Goal: Task Accomplishment & Management: Use online tool/utility

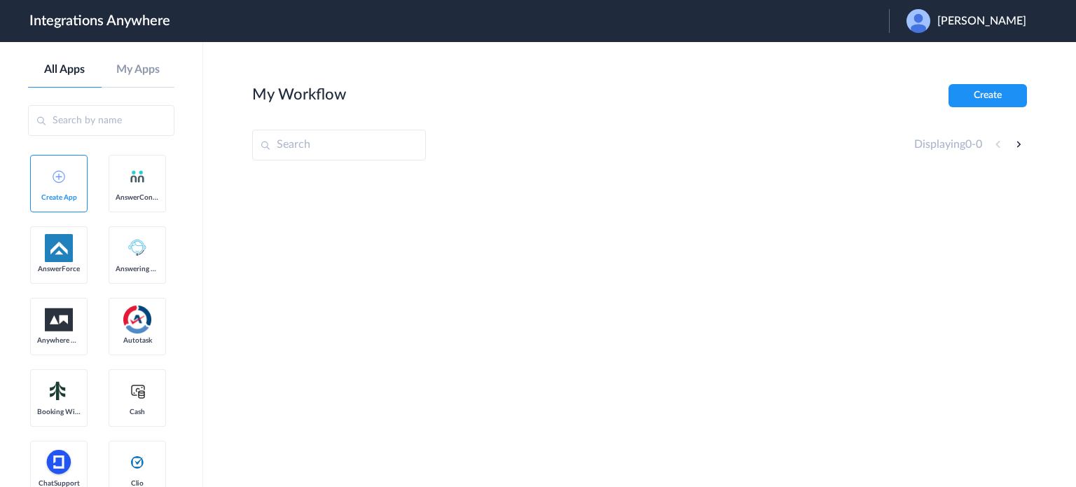
click at [984, 20] on span "Julie Aguilar" at bounding box center [981, 21] width 89 height 13
click at [967, 54] on li "Logout" at bounding box center [964, 57] width 151 height 26
click at [854, 18] on span "Launch Account" at bounding box center [831, 20] width 80 height 11
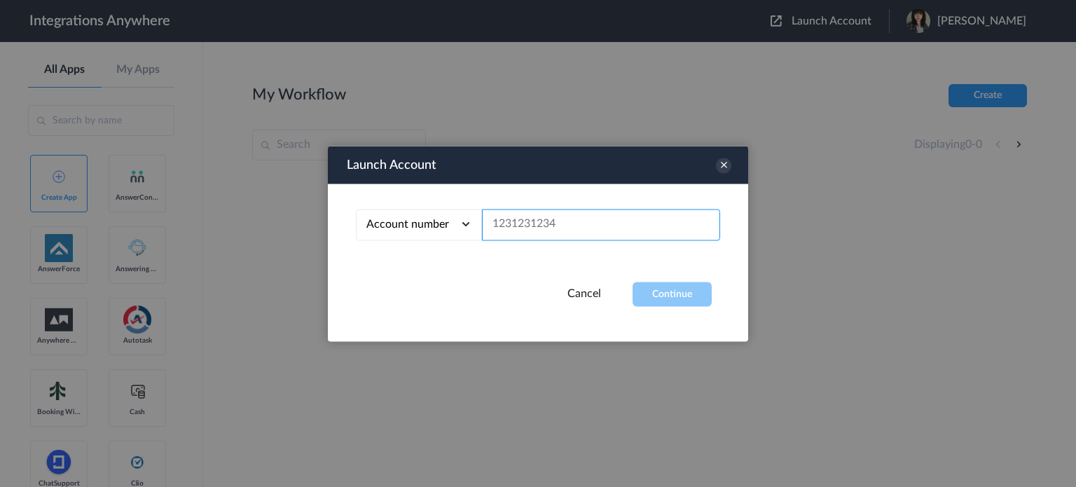
click at [586, 232] on input "text" at bounding box center [601, 225] width 238 height 32
paste input "8666878656"
type input "8666878656"
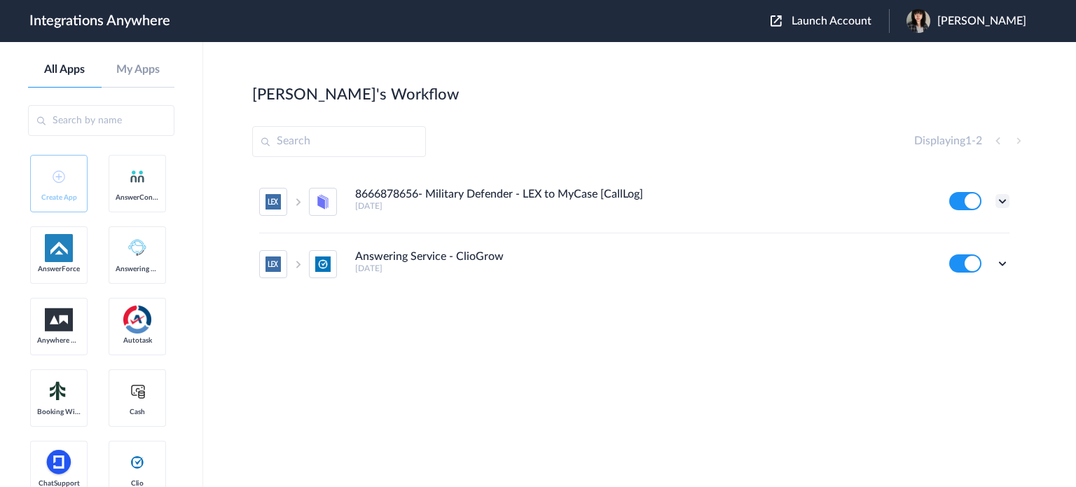
click at [1005, 201] on icon at bounding box center [1002, 201] width 14 height 14
click at [948, 232] on link "Edit" at bounding box center [946, 233] width 34 height 10
click at [1000, 256] on icon at bounding box center [1002, 263] width 14 height 14
click at [985, 295] on li "Edit" at bounding box center [963, 296] width 91 height 26
click at [1004, 201] on icon at bounding box center [1002, 201] width 14 height 14
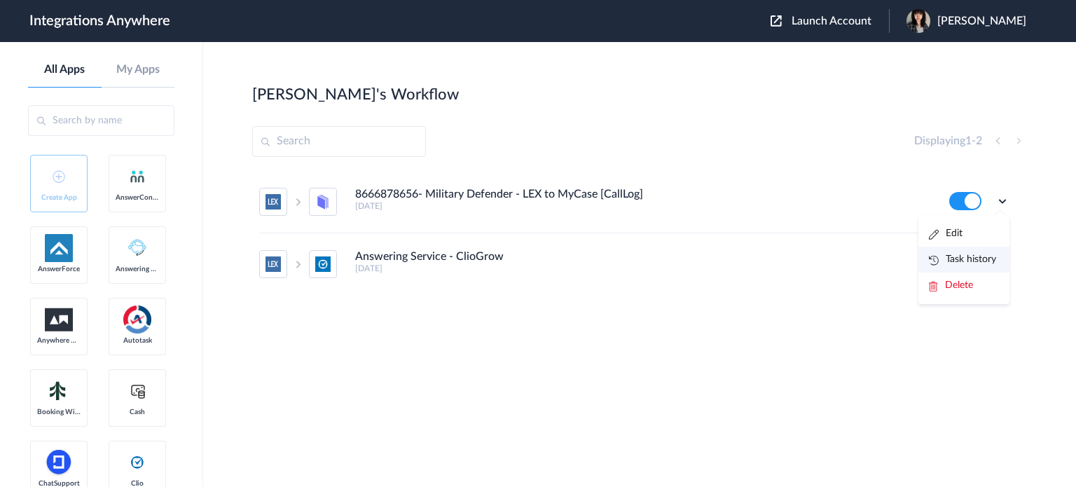
click at [979, 258] on link "Task history" at bounding box center [962, 259] width 67 height 10
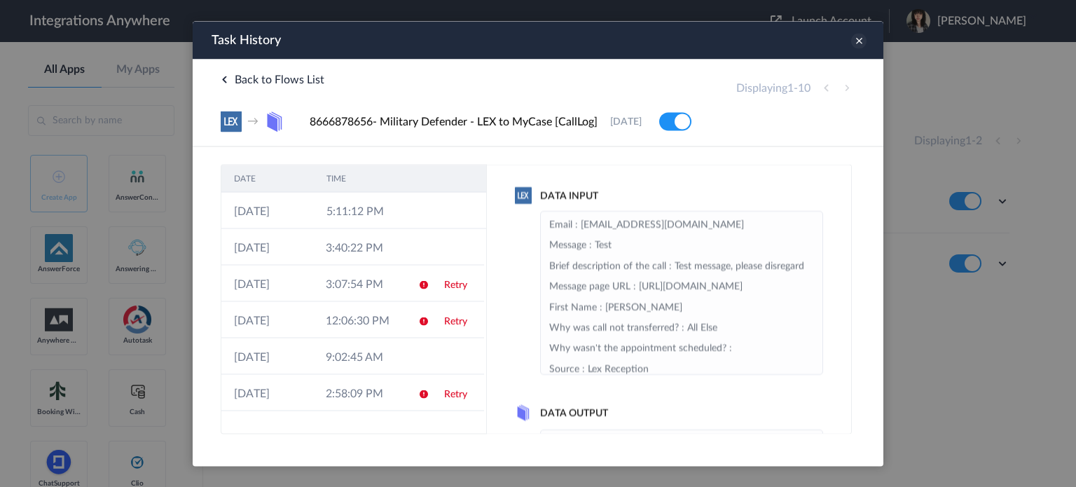
click at [860, 44] on icon at bounding box center [858, 40] width 15 height 15
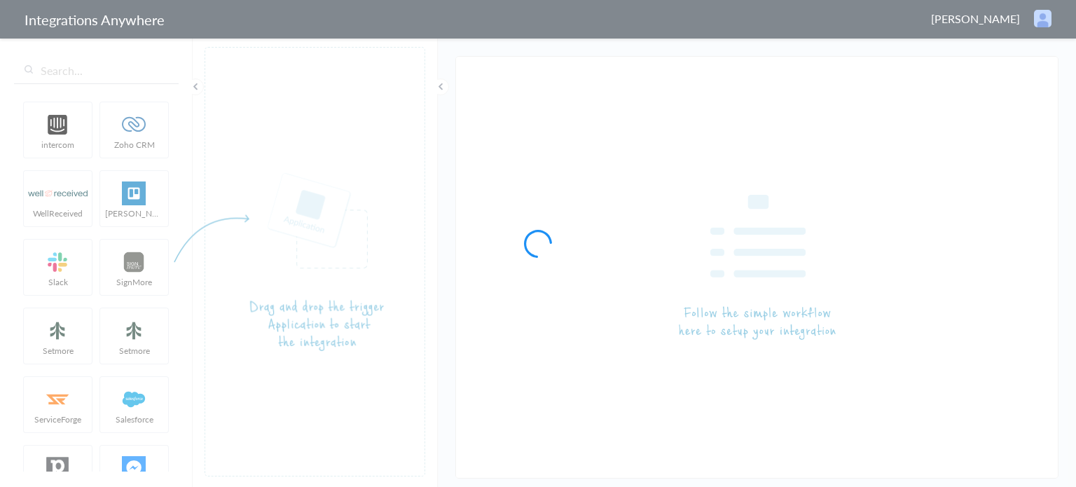
type input "8666878656- Military Defender - LEX to MyCase [CallLog]"
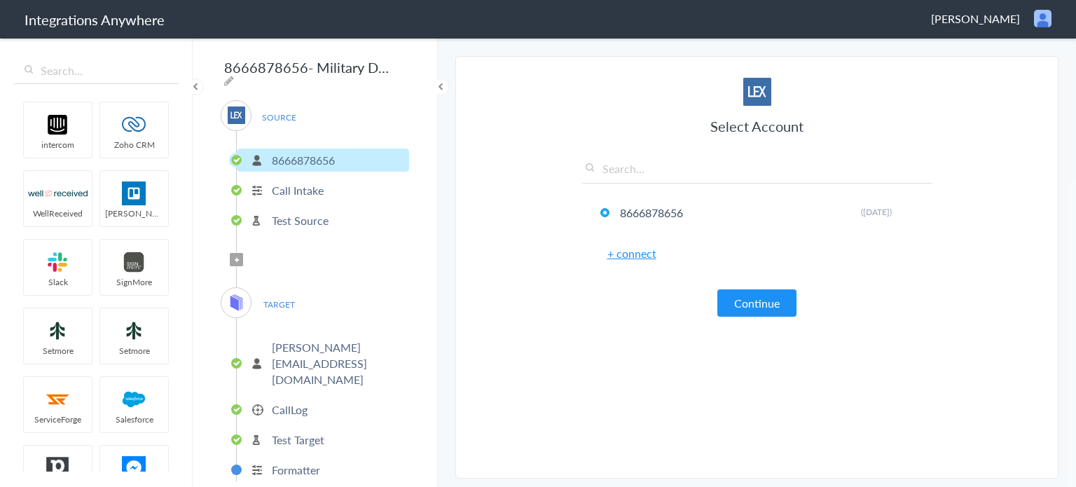
click at [303, 184] on p "Call Intake" at bounding box center [298, 190] width 52 height 16
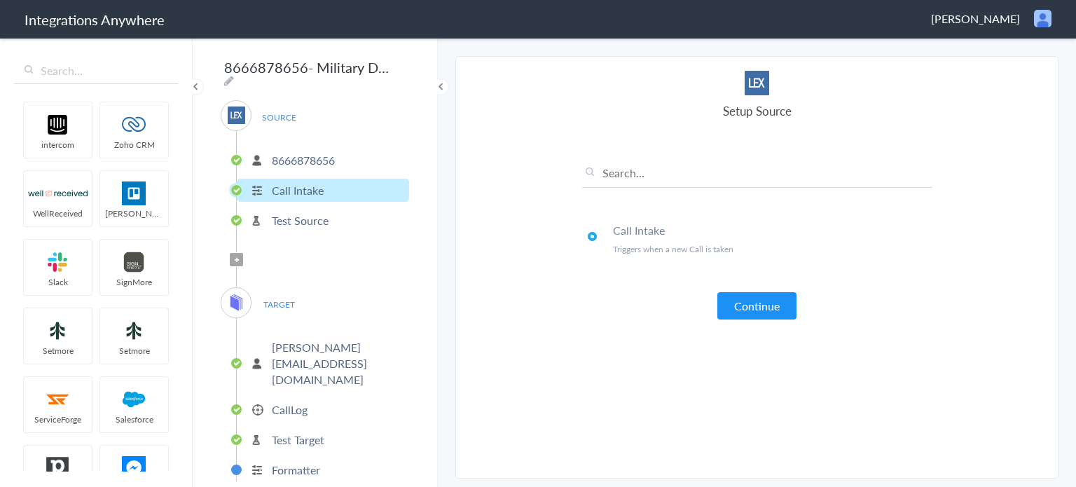
click at [314, 219] on p "Test Source" at bounding box center [300, 220] width 57 height 16
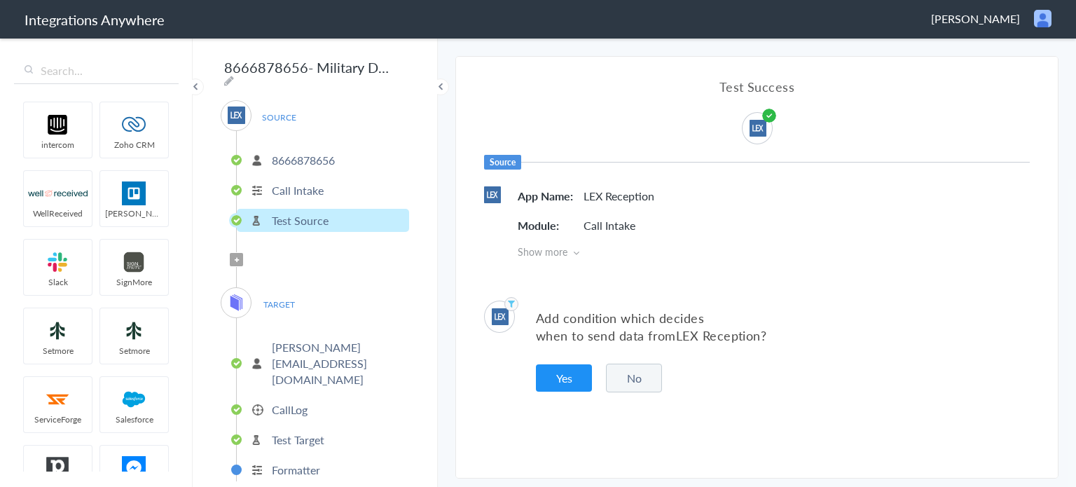
click at [322, 341] on p "phillip@stackhouselawfirm.com" at bounding box center [339, 363] width 134 height 48
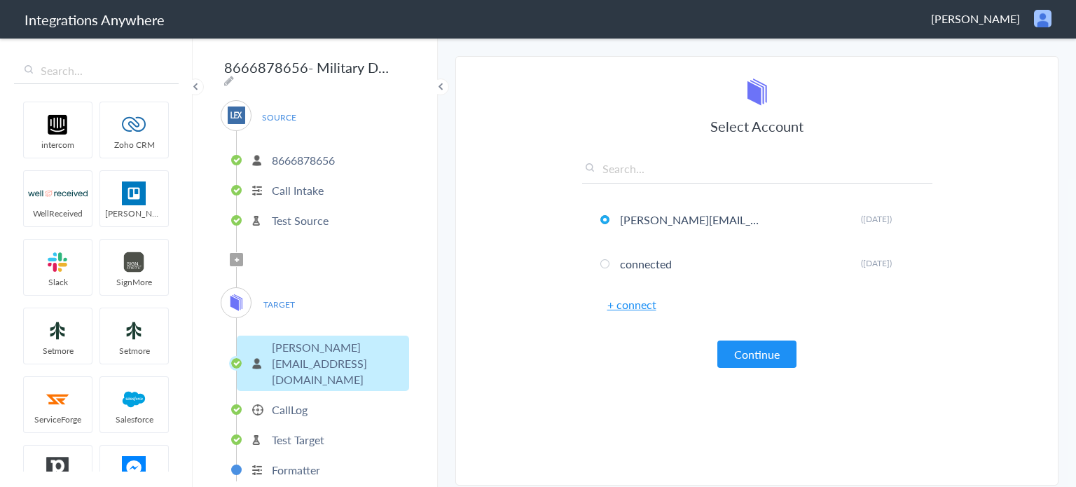
click at [296, 401] on p "CallLog" at bounding box center [290, 409] width 36 height 16
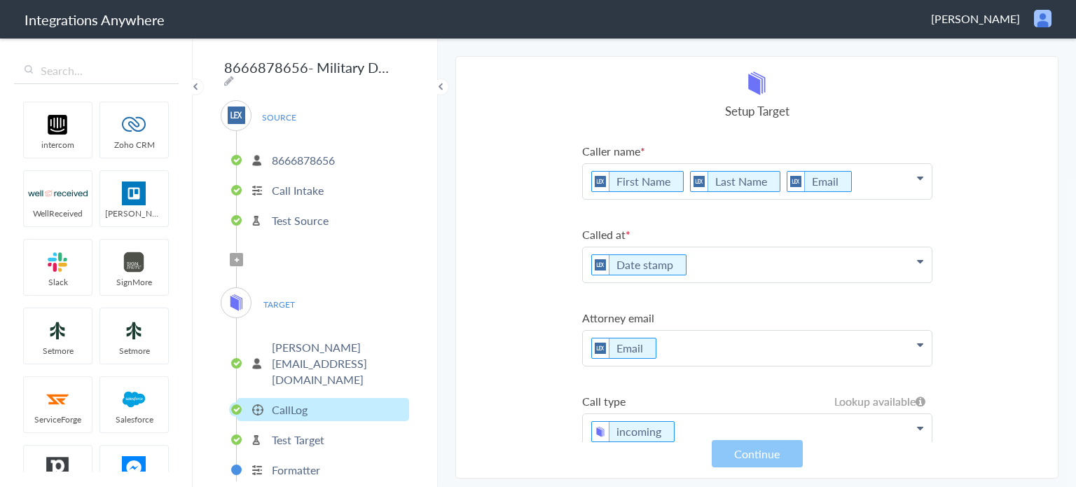
scroll to position [235, 0]
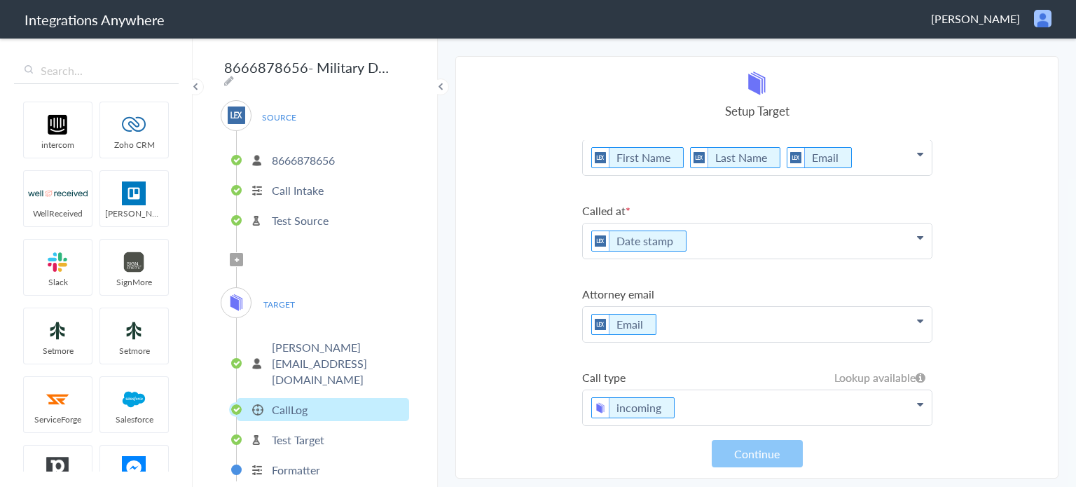
click at [300, 462] on p "Formatter" at bounding box center [296, 470] width 48 height 16
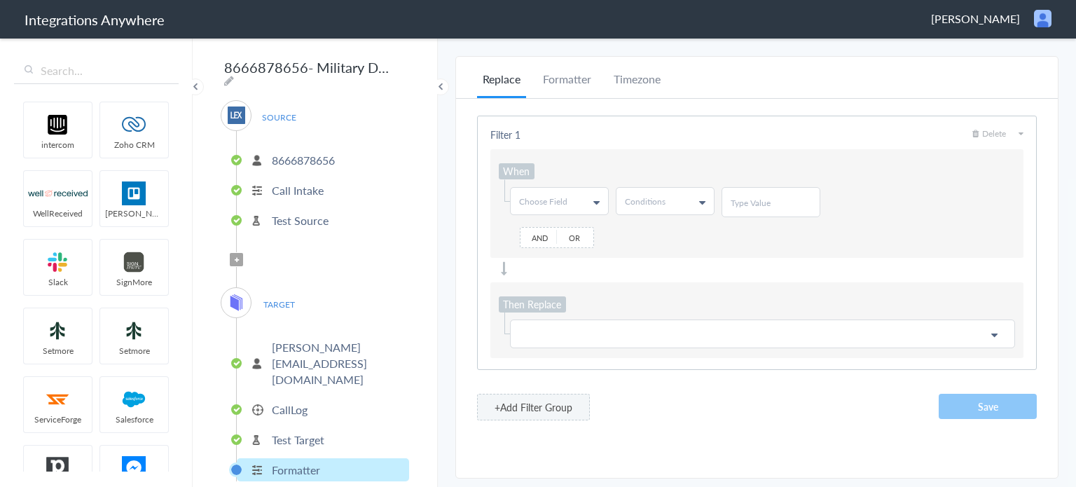
click at [566, 198] on span "Choose Field" at bounding box center [543, 201] width 48 height 12
click at [655, 262] on div at bounding box center [756, 269] width 533 height 14
click at [277, 295] on span "TARGET" at bounding box center [278, 304] width 53 height 19
click at [278, 297] on span "TARGET" at bounding box center [278, 304] width 53 height 19
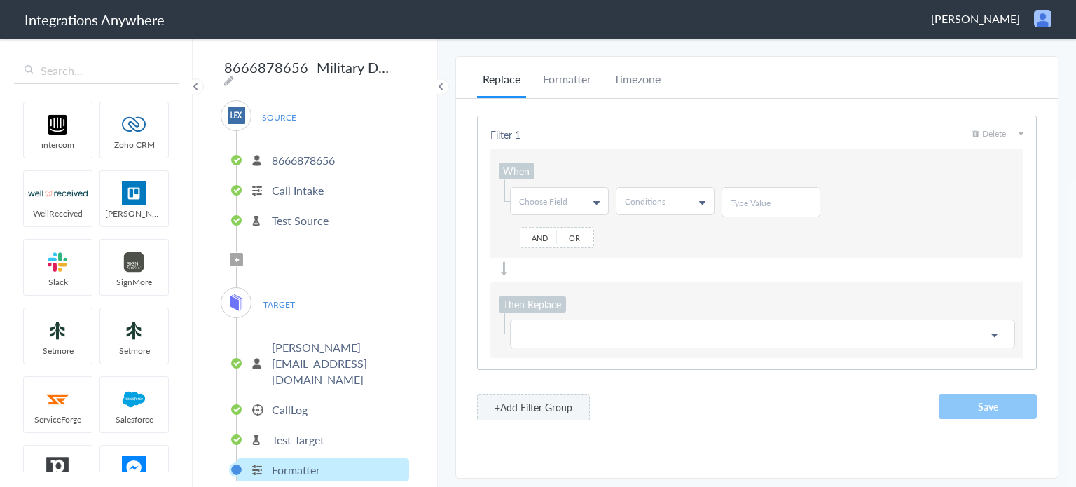
click at [278, 297] on span "TARGET" at bounding box center [278, 304] width 53 height 19
click at [238, 257] on icon at bounding box center [237, 260] width 4 height 6
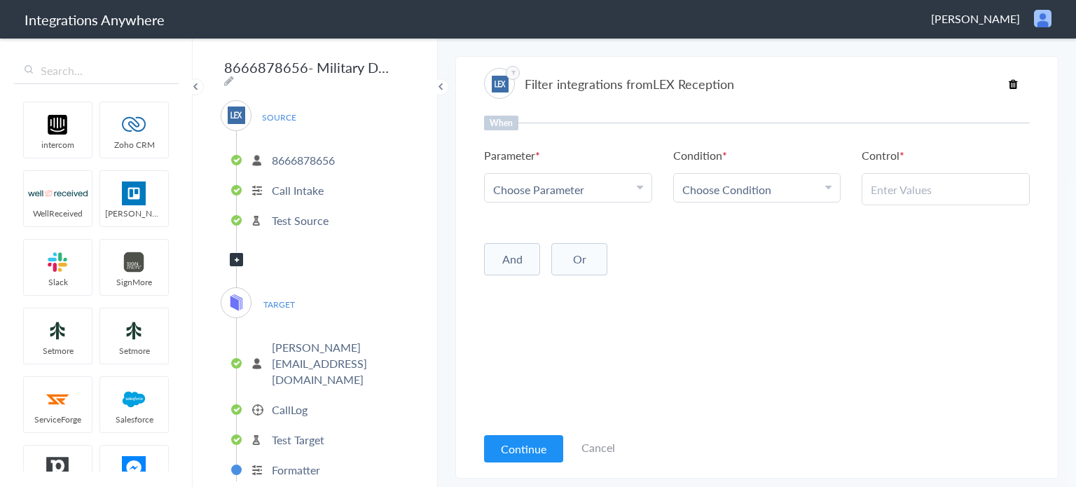
click at [624, 184] on div "Choose Parameter" at bounding box center [568, 189] width 150 height 16
click at [534, 226] on input "text" at bounding box center [568, 228] width 167 height 30
type input "call closin"
click at [558, 260] on link "Call Closing Note" at bounding box center [568, 258] width 167 height 30
click at [758, 192] on span "Choose Condition" at bounding box center [726, 189] width 89 height 16
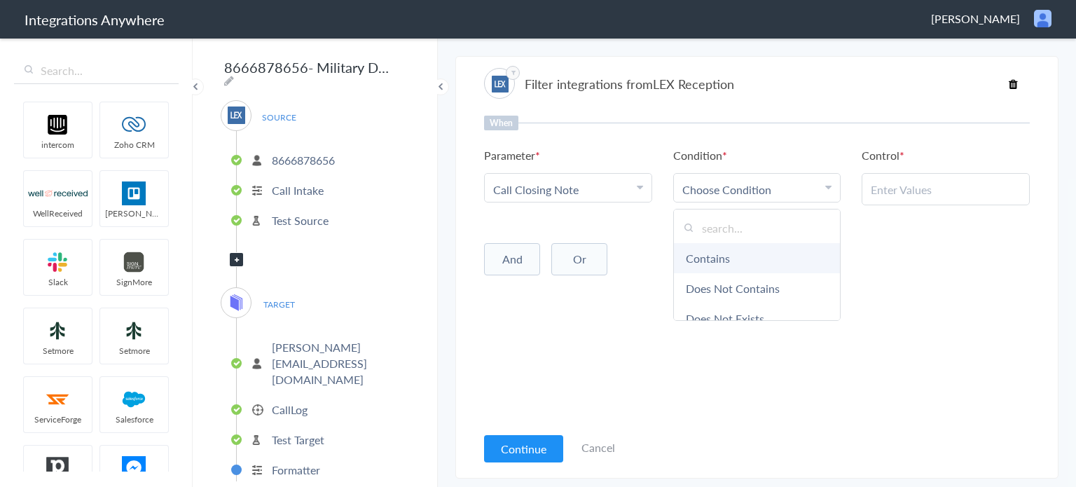
click at [735, 254] on link "Contains" at bounding box center [757, 258] width 167 height 30
click at [766, 195] on li "Contains" at bounding box center [754, 189] width 144 height 16
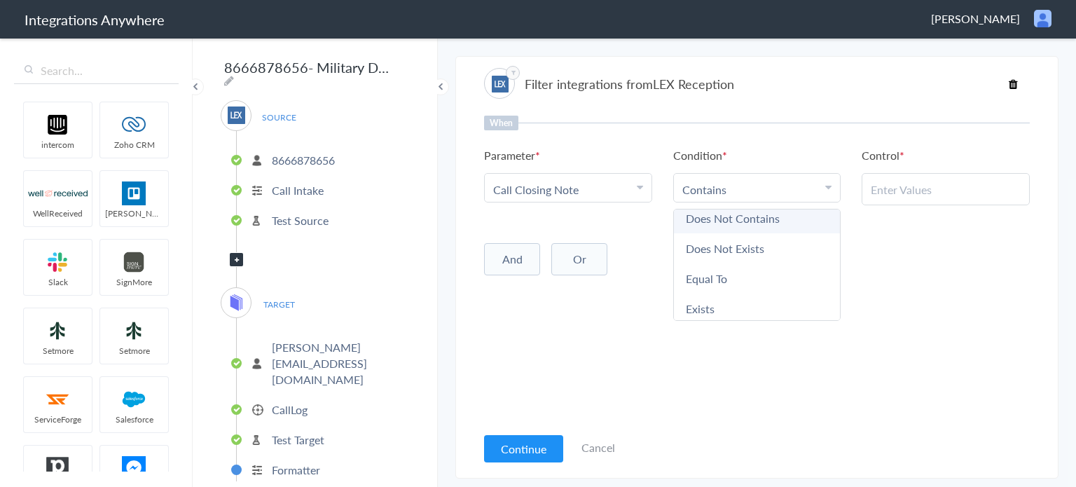
scroll to position [70, 0]
click at [728, 242] on link "Does Not Exists" at bounding box center [757, 248] width 167 height 30
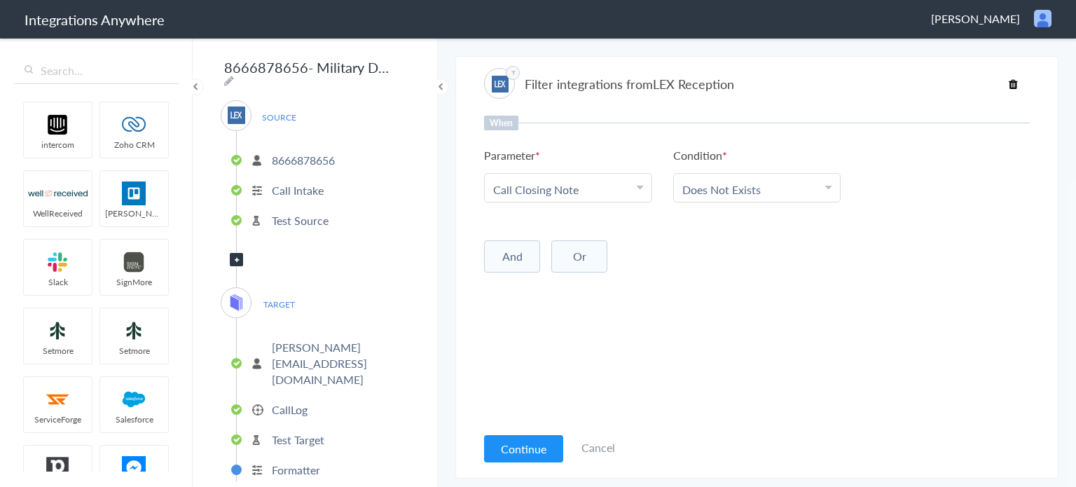
click at [522, 259] on button "And" at bounding box center [512, 256] width 56 height 32
click at [539, 291] on link "Choose Parameter" at bounding box center [568, 284] width 167 height 28
click at [551, 320] on input "text" at bounding box center [568, 324] width 167 height 30
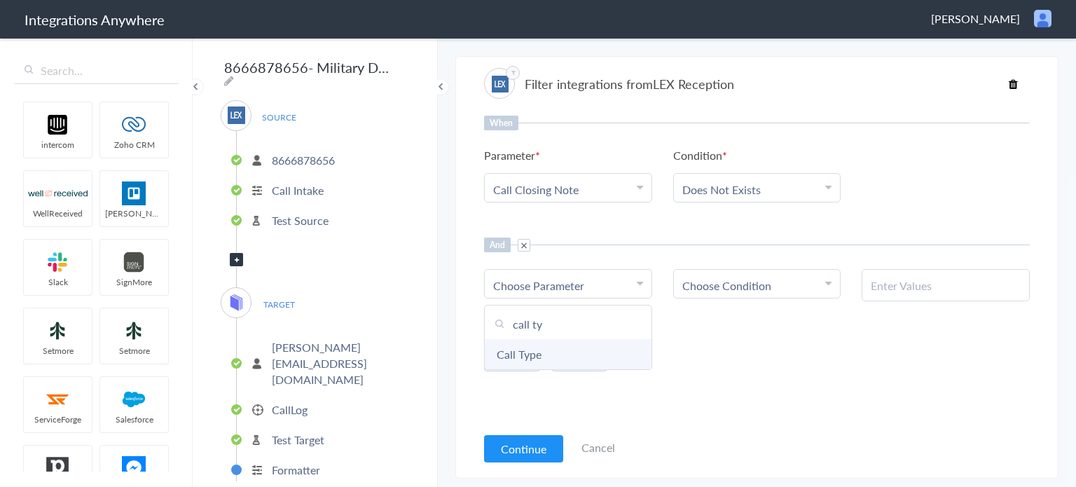
type input "call ty"
click at [560, 352] on link "Call Type" at bounding box center [568, 354] width 167 height 30
click at [748, 277] on span "Choose Condition" at bounding box center [726, 285] width 89 height 16
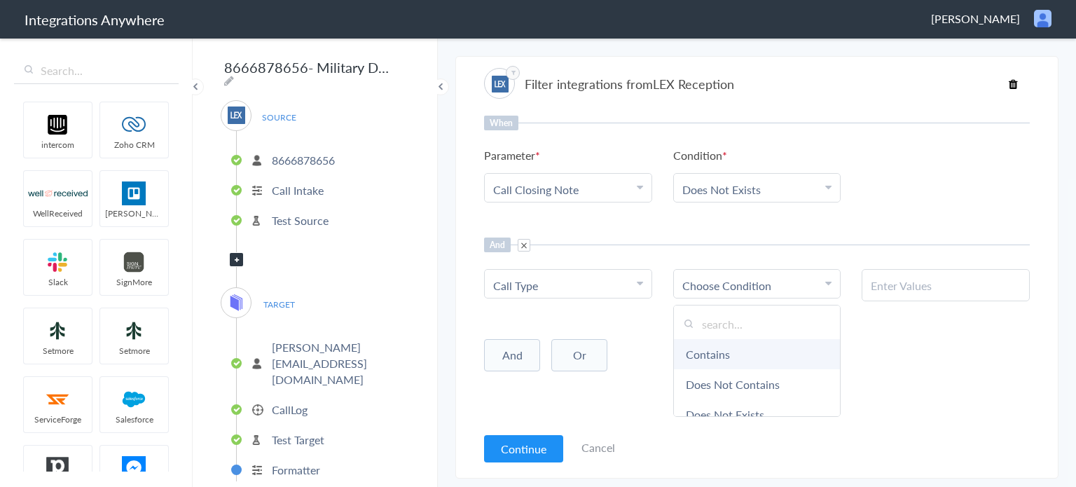
click at [707, 353] on link "Contains" at bounding box center [757, 354] width 167 height 30
click at [921, 282] on input "text" at bounding box center [946, 285] width 150 height 16
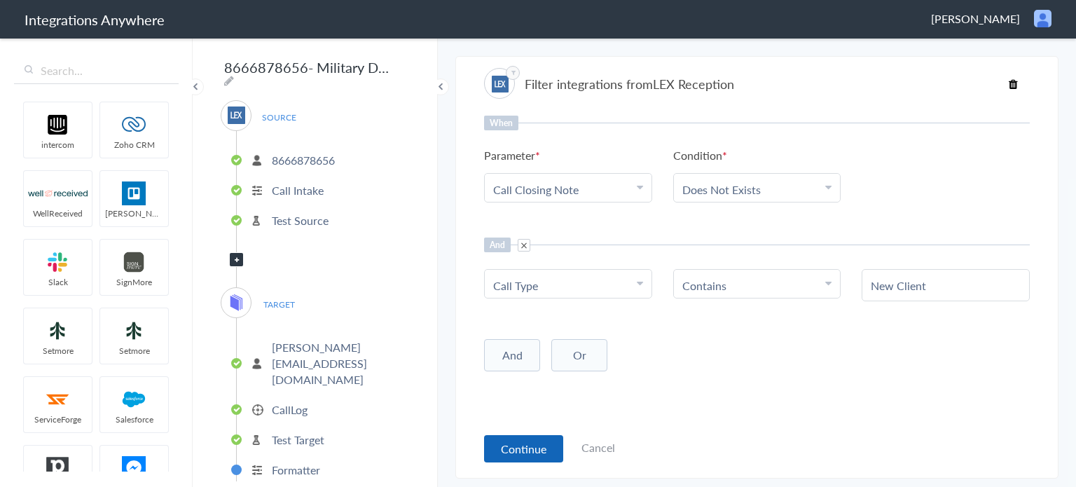
type input "New Client"
click at [508, 445] on button "Continue" at bounding box center [523, 448] width 79 height 27
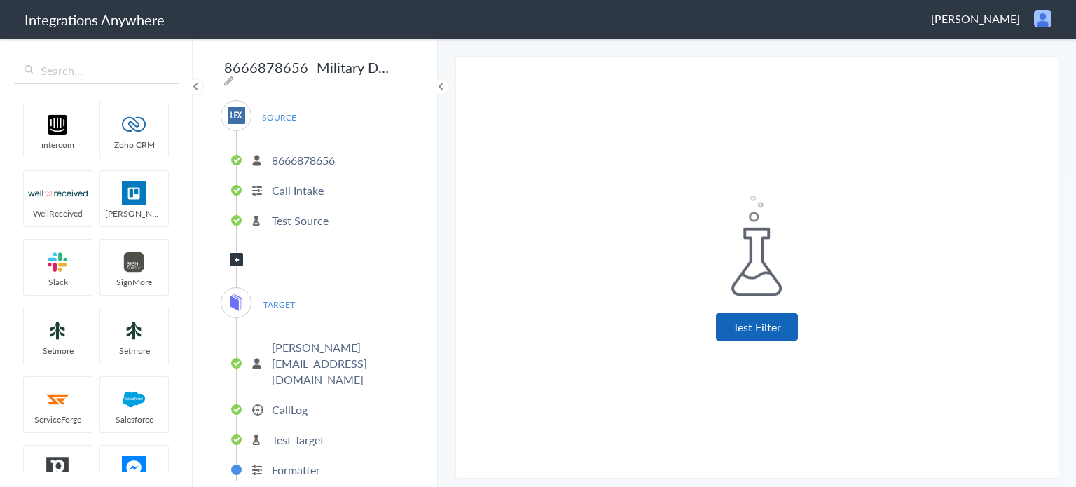
click at [747, 327] on button "Test Filter" at bounding box center [757, 326] width 82 height 27
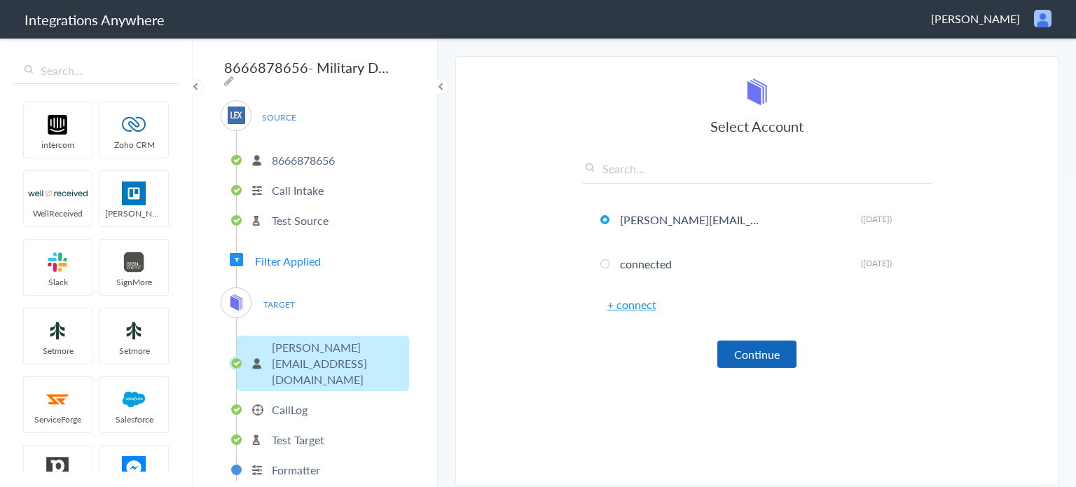
click at [754, 355] on button "Continue" at bounding box center [756, 353] width 79 height 27
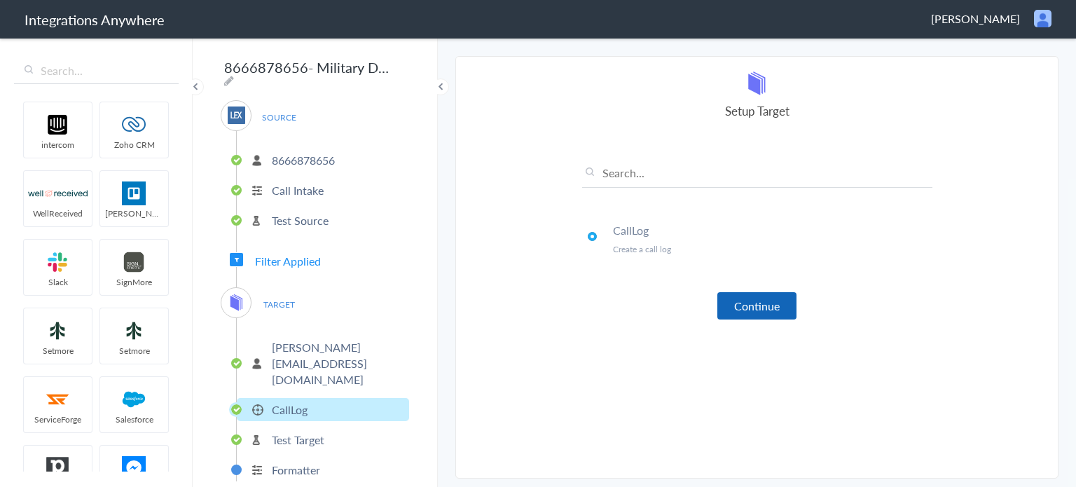
click at [773, 296] on button "Continue" at bounding box center [756, 305] width 79 height 27
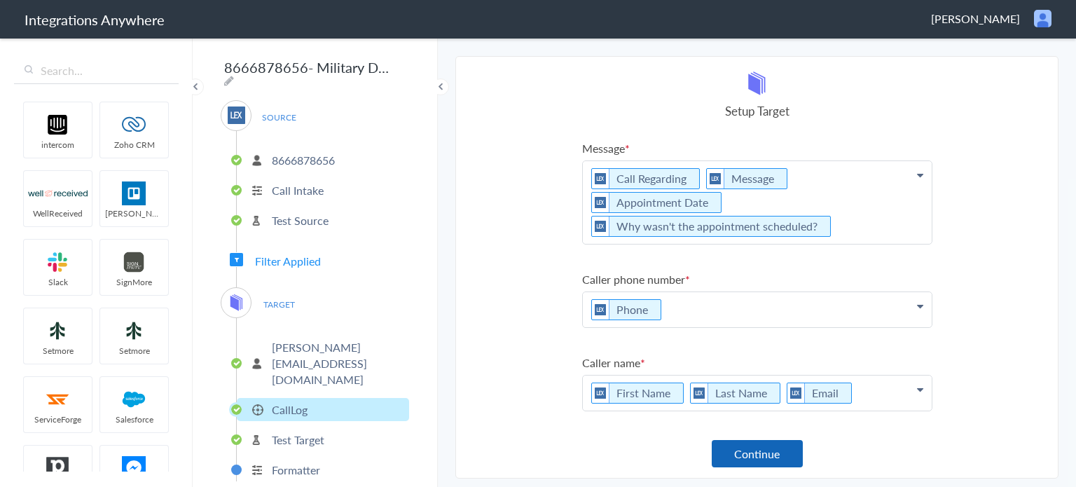
click at [755, 444] on button "Continue" at bounding box center [757, 453] width 91 height 27
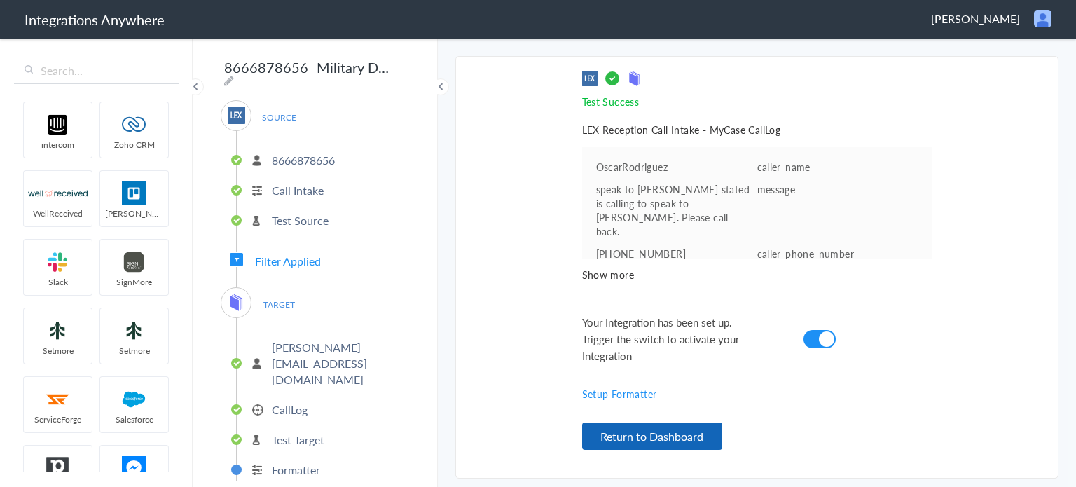
click at [674, 443] on button "Return to Dashboard" at bounding box center [652, 435] width 140 height 27
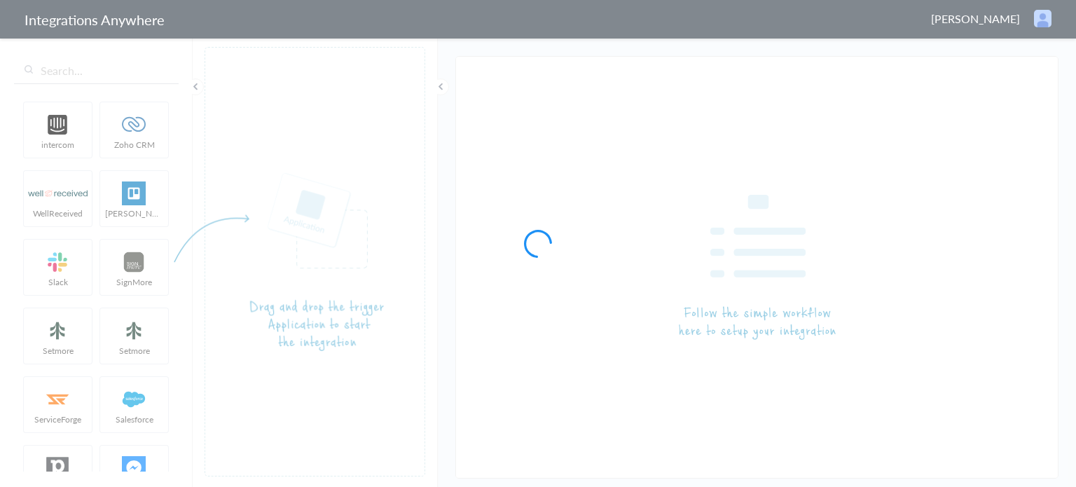
type input "Answering Service - ClioGrow"
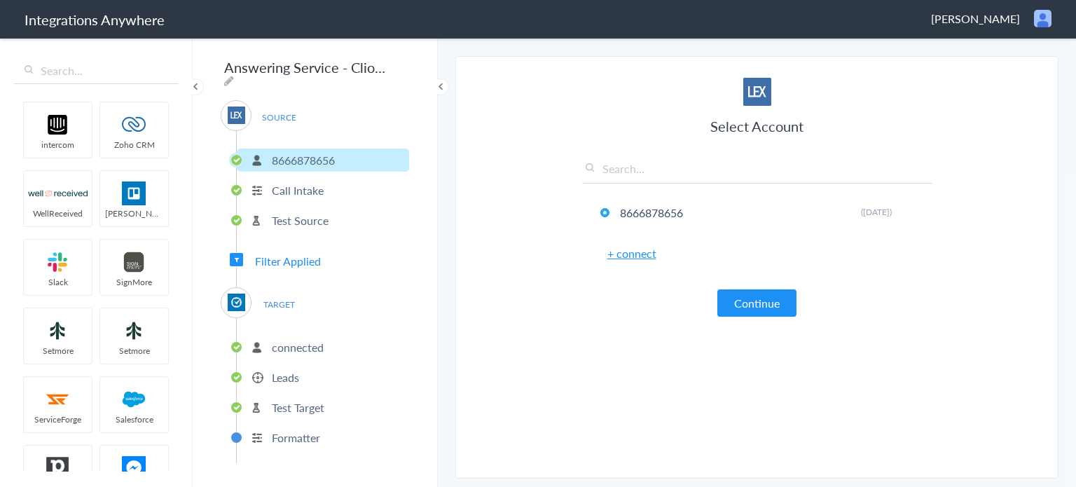
click at [306, 257] on span "Filter Applied" at bounding box center [288, 261] width 66 height 16
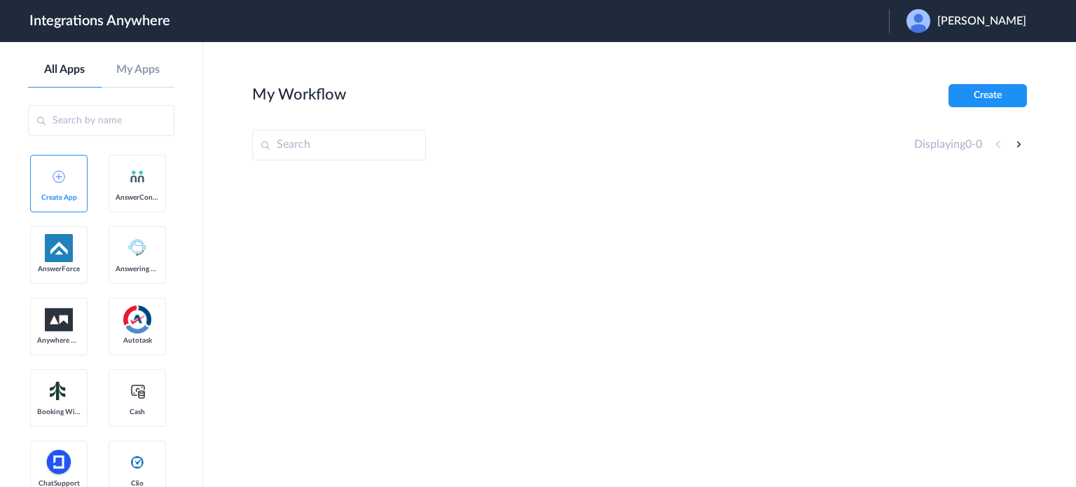
click at [986, 22] on span "[PERSON_NAME]" at bounding box center [981, 21] width 89 height 13
click at [933, 62] on li "Logout" at bounding box center [964, 57] width 151 height 26
click at [324, 230] on div at bounding box center [639, 279] width 775 height 210
click at [871, 22] on span "Launch Account" at bounding box center [831, 20] width 80 height 11
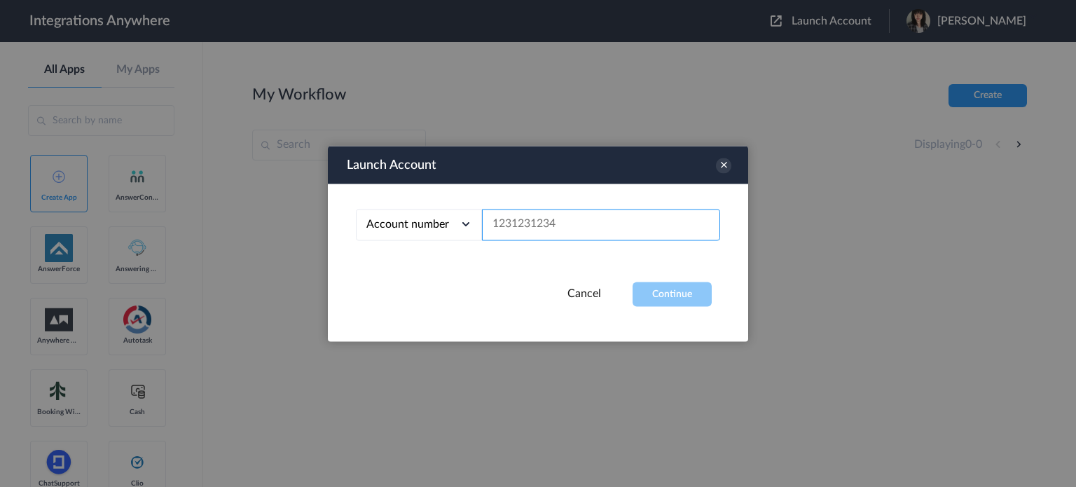
click at [561, 237] on input "text" at bounding box center [601, 225] width 238 height 32
paste input "2075502870"
type input "2075502870"
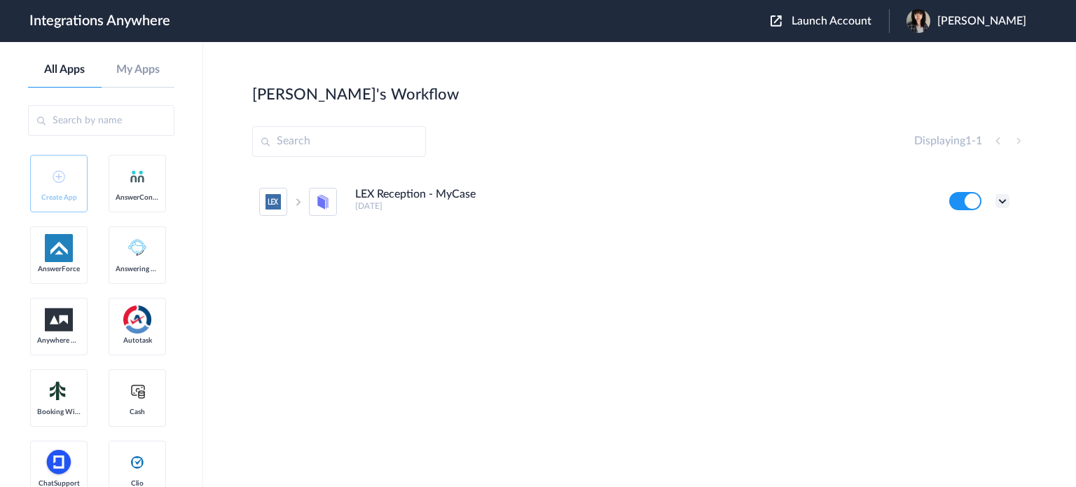
click at [1000, 196] on icon at bounding box center [1002, 201] width 14 height 14
click at [992, 253] on li "Task history" at bounding box center [963, 260] width 91 height 26
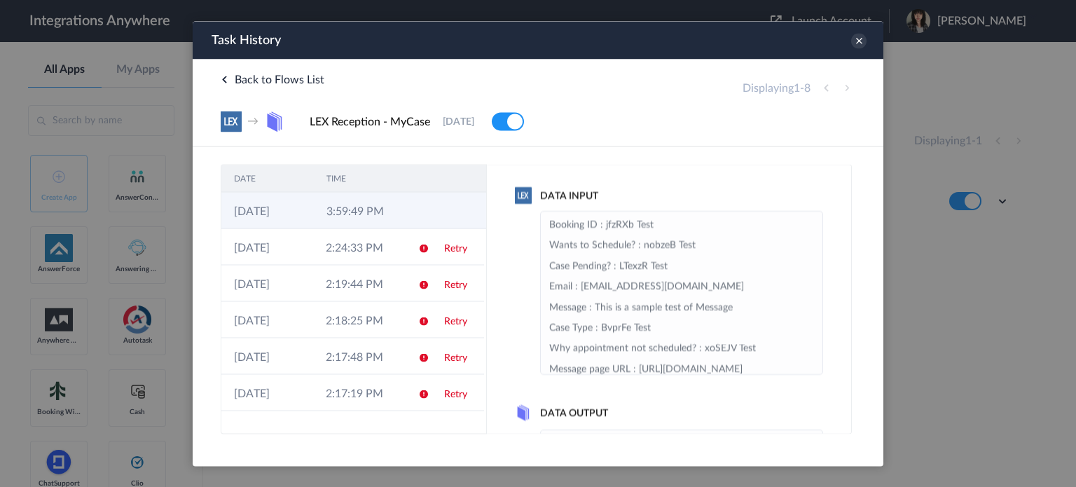
click at [318, 209] on td "3:59:49 PM" at bounding box center [360, 210] width 92 height 36
